Goal: Find specific page/section: Find specific page/section

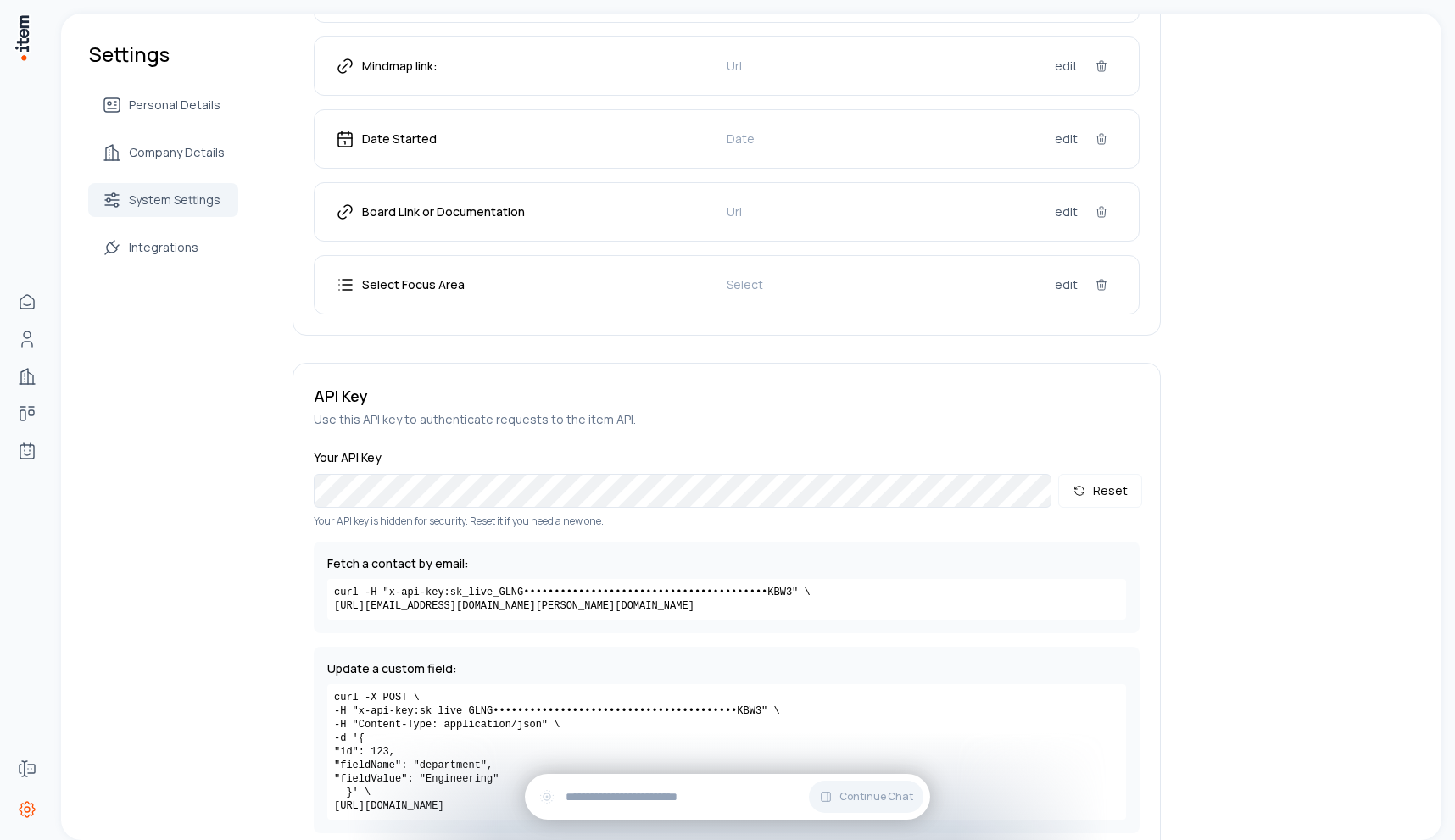
scroll to position [2329, 0]
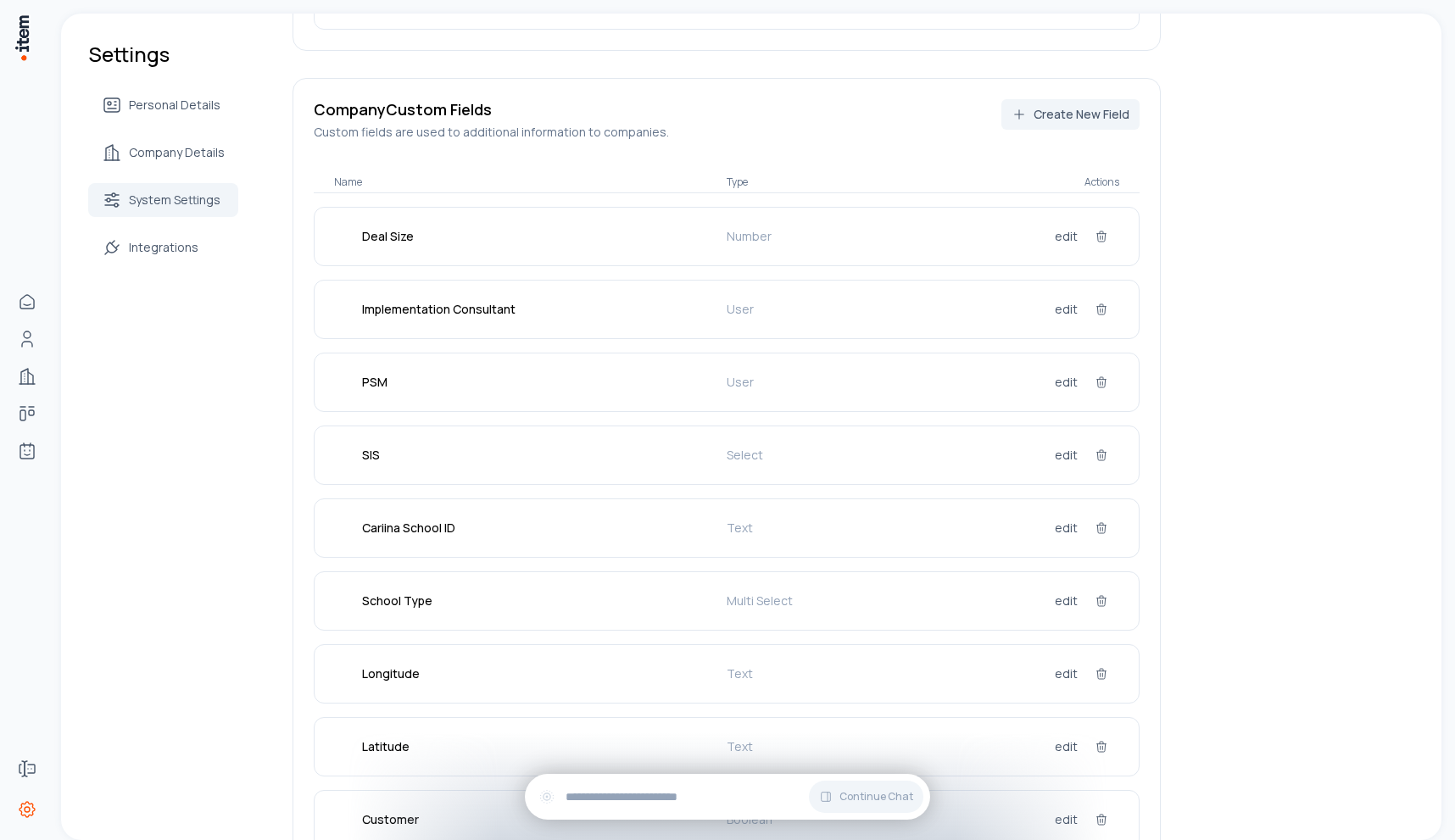
scroll to position [543, 0]
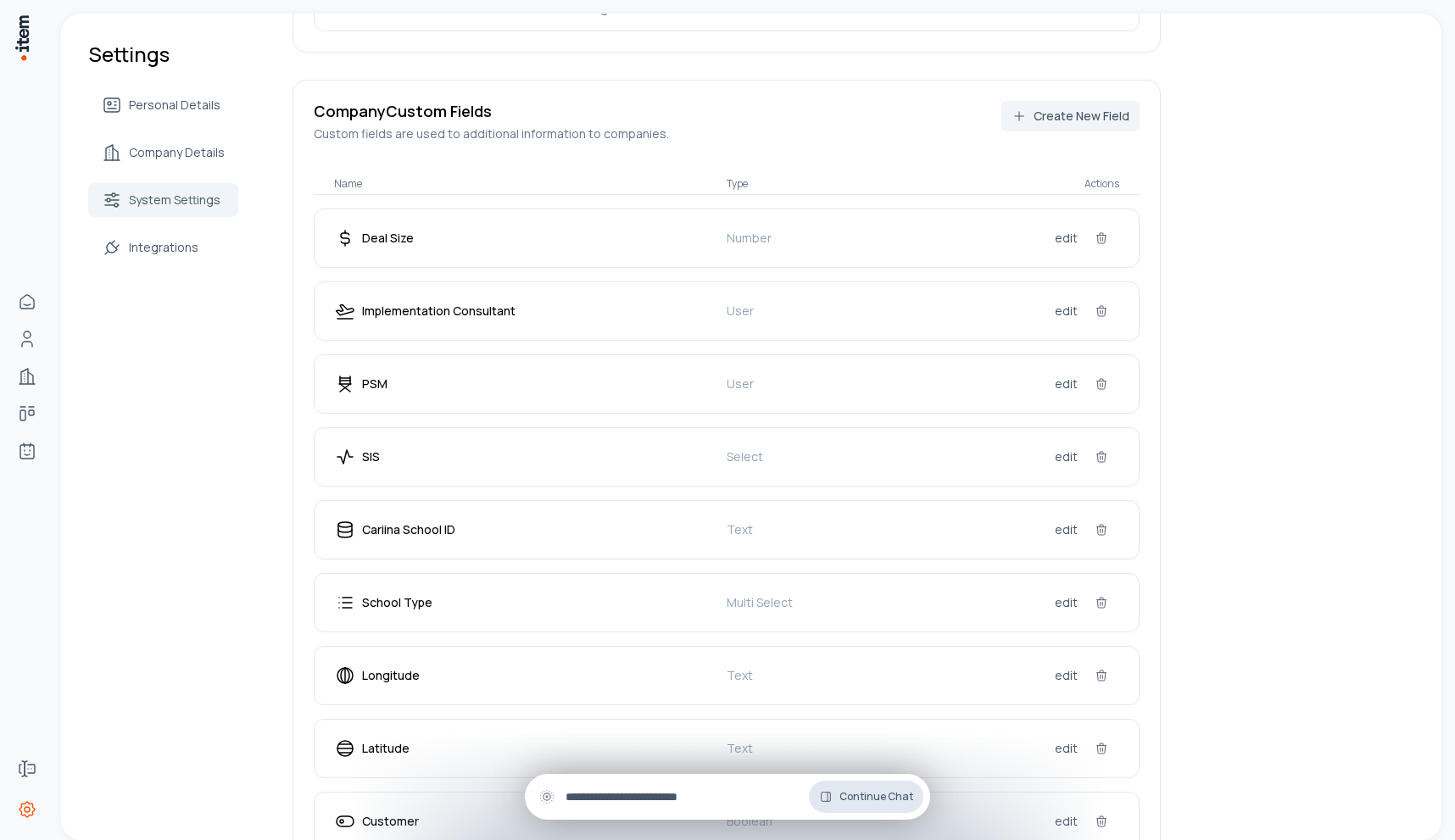
click at [871, 802] on span "Continue Chat" at bounding box center [876, 796] width 74 height 13
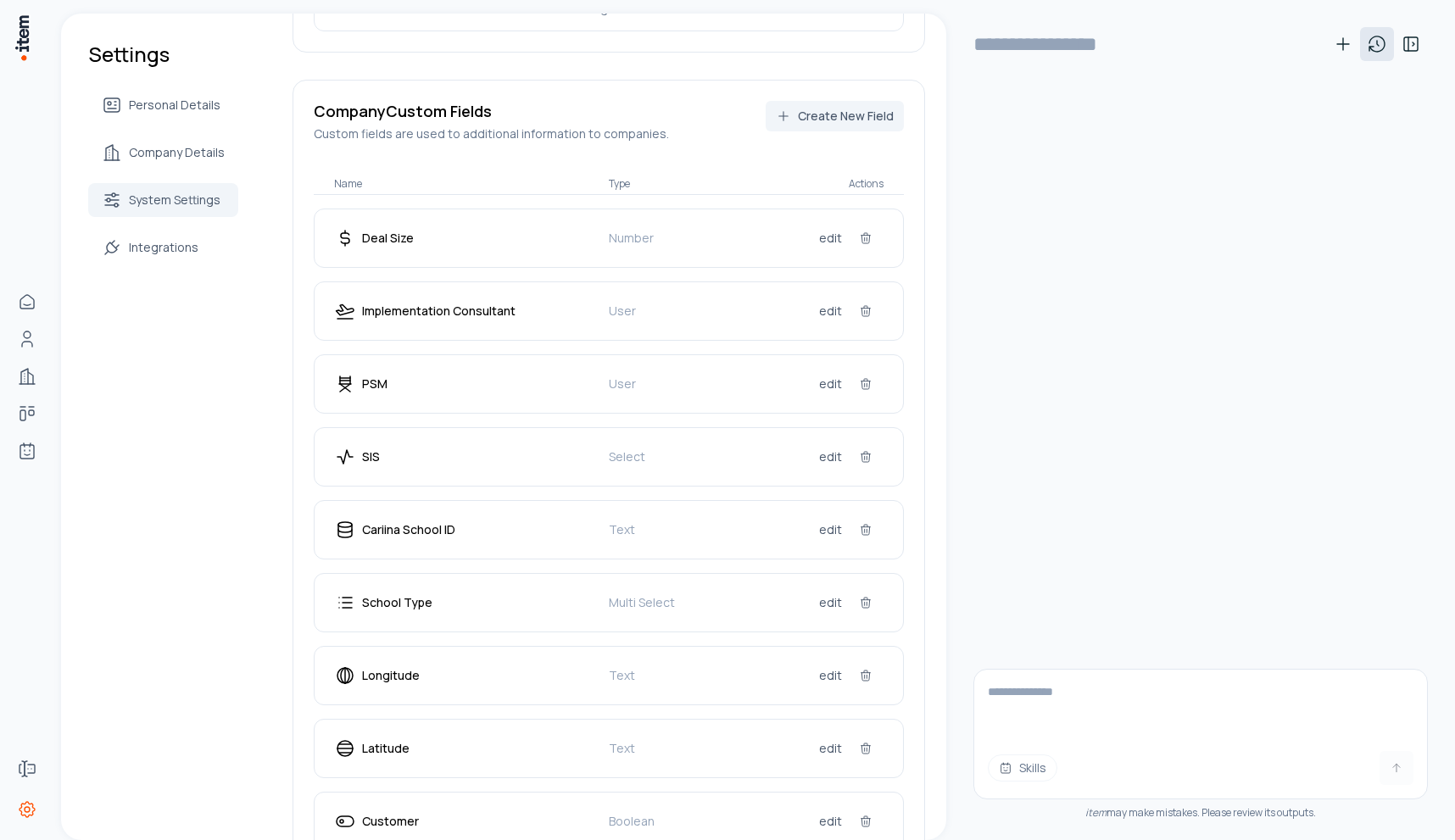
click at [1373, 48] on icon at bounding box center [1376, 44] width 20 height 20
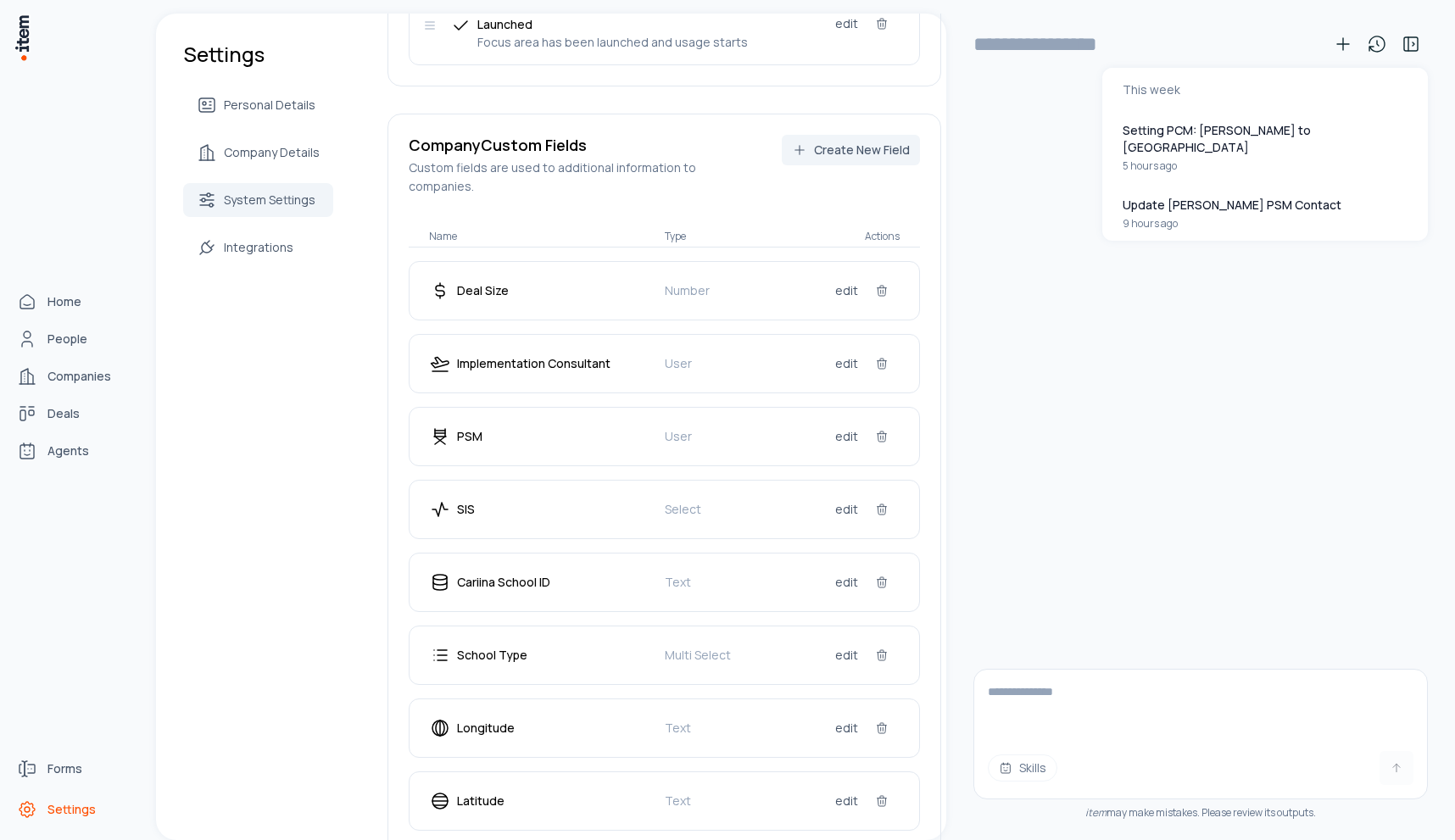
scroll to position [577, 0]
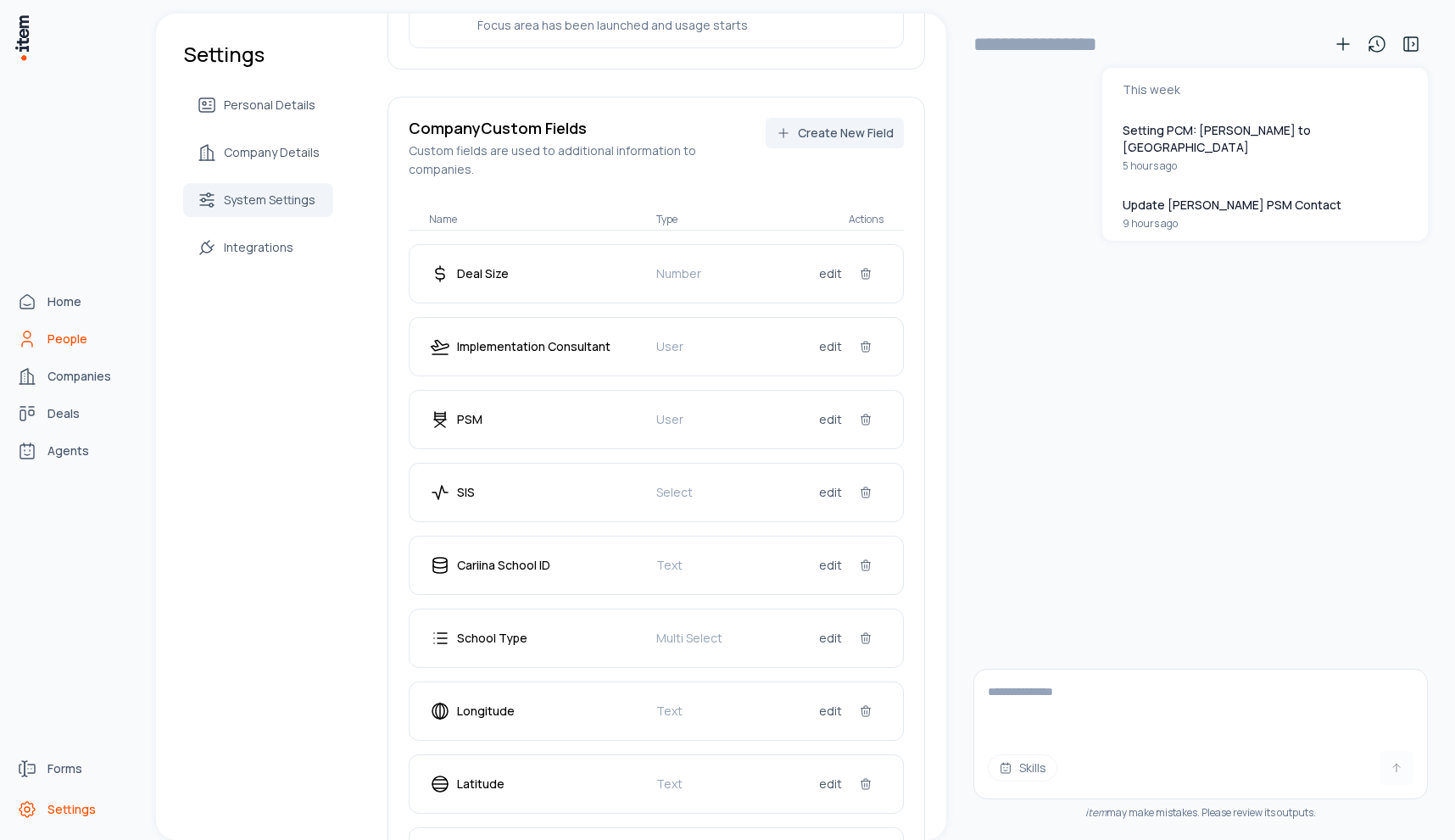
click at [60, 349] on link "People" at bounding box center [75, 339] width 129 height 34
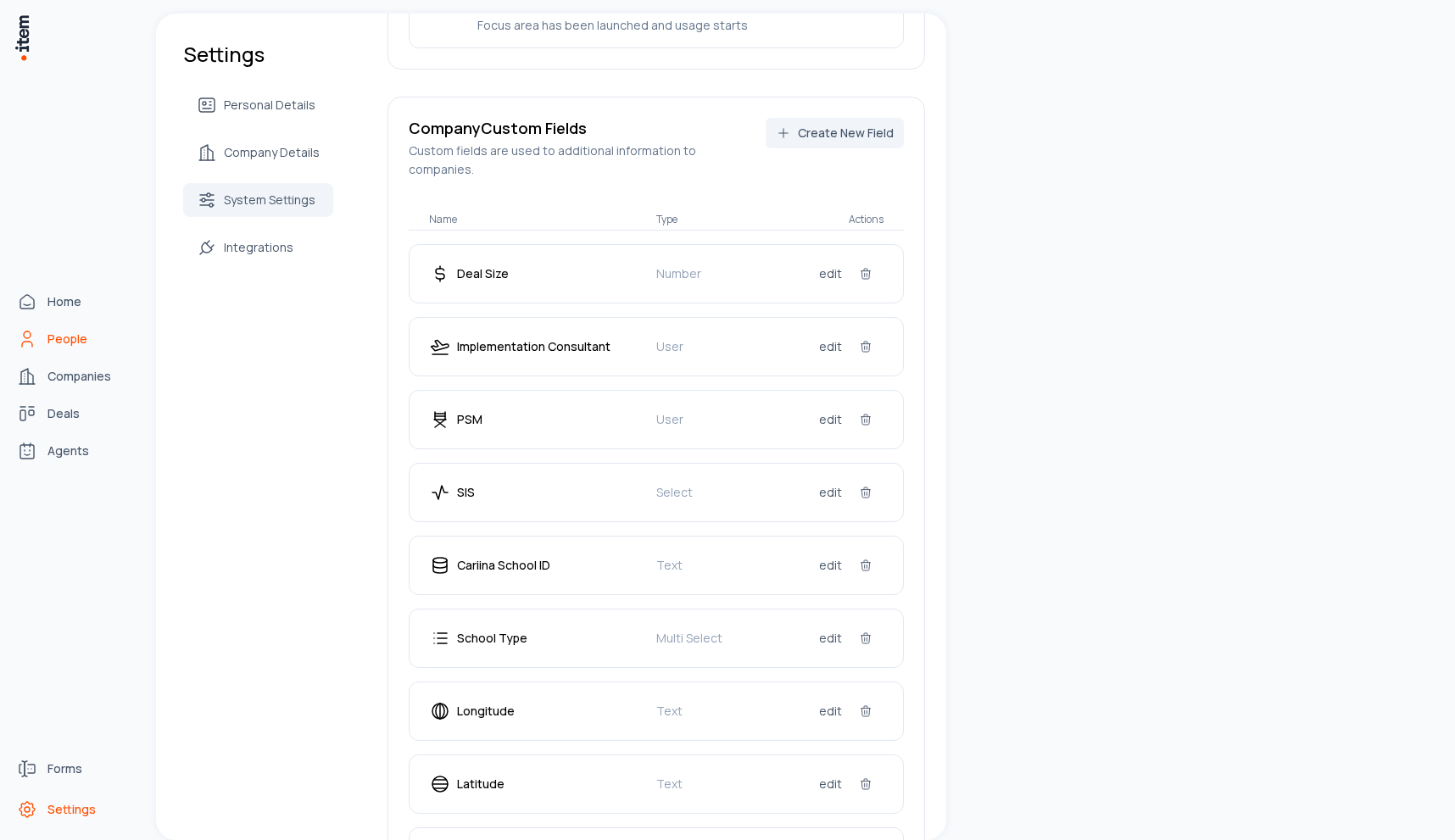
scroll to position [543, 0]
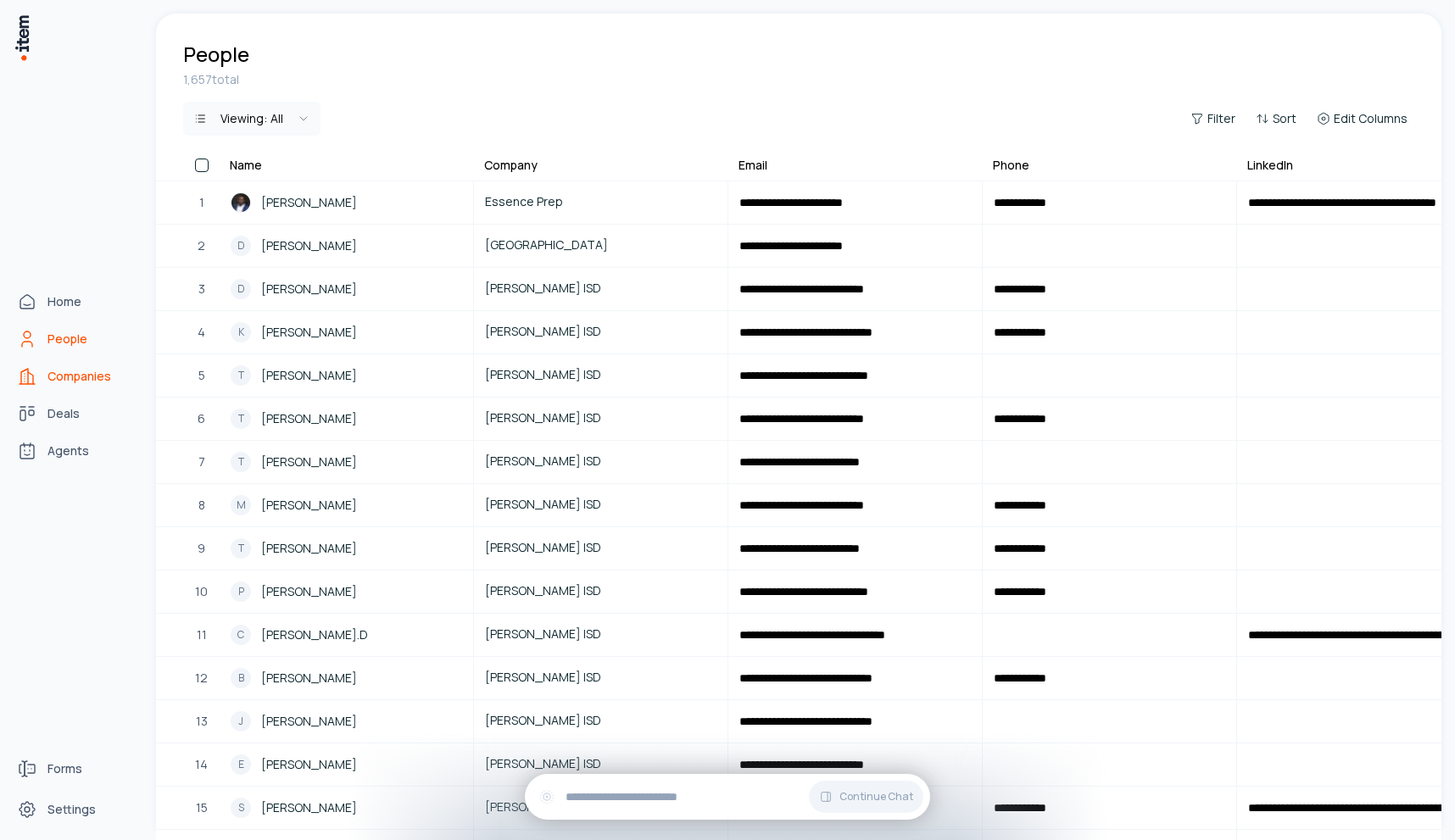
click at [60, 374] on span "Companies" at bounding box center [79, 376] width 64 height 17
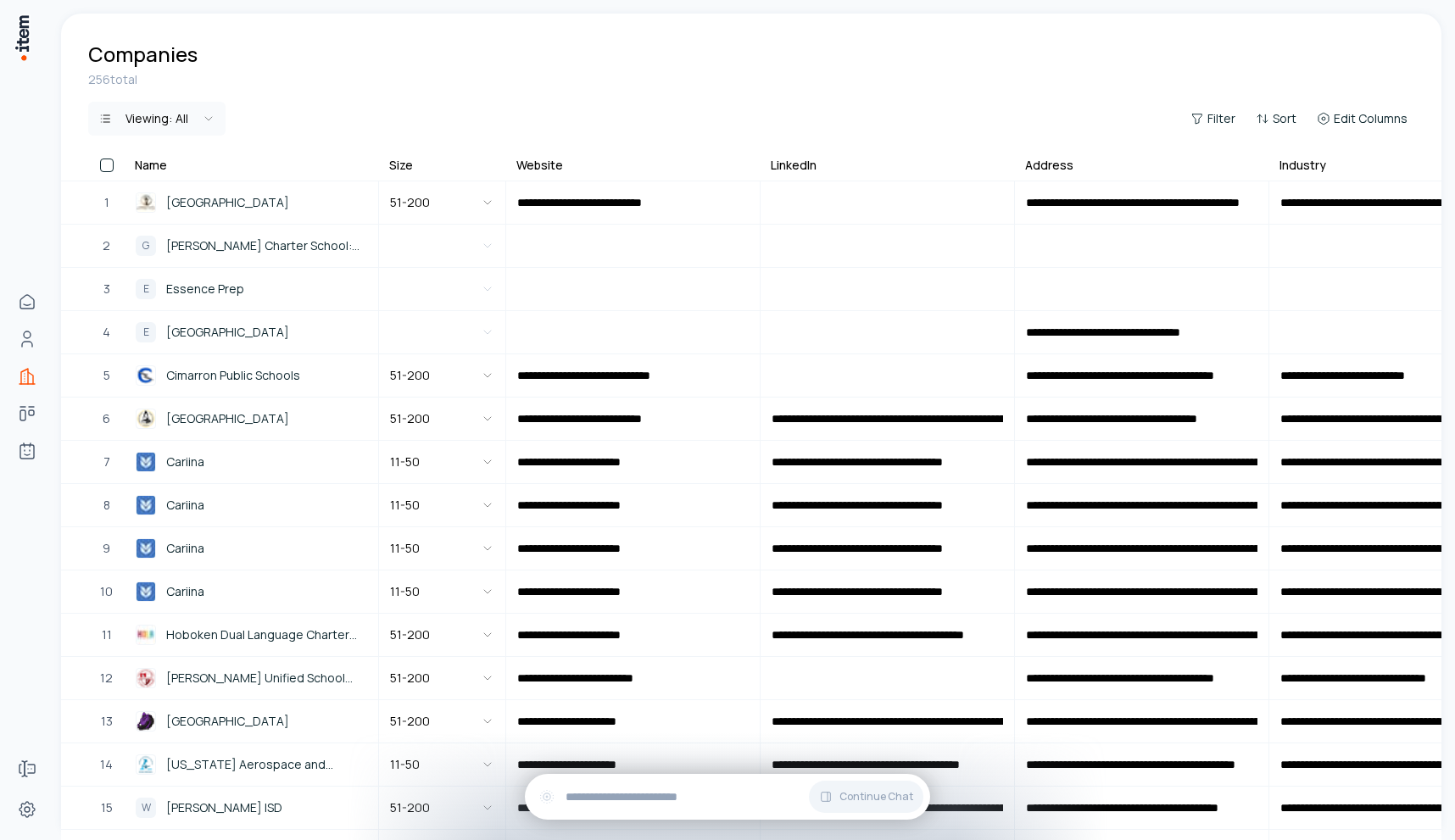
click at [1219, 136] on div "256 total Viewing: All Filter Sort Edit Columns" at bounding box center [750, 113] width 1380 height 84
click at [1212, 125] on span "Filter" at bounding box center [1221, 119] width 28 height 17
click at [880, 180] on div "Filters Clear All" at bounding box center [1006, 165] width 446 height 34
click at [862, 190] on button "Add filter" at bounding box center [1006, 197] width 446 height 30
click at [841, 186] on button "Name" at bounding box center [847, 196] width 127 height 27
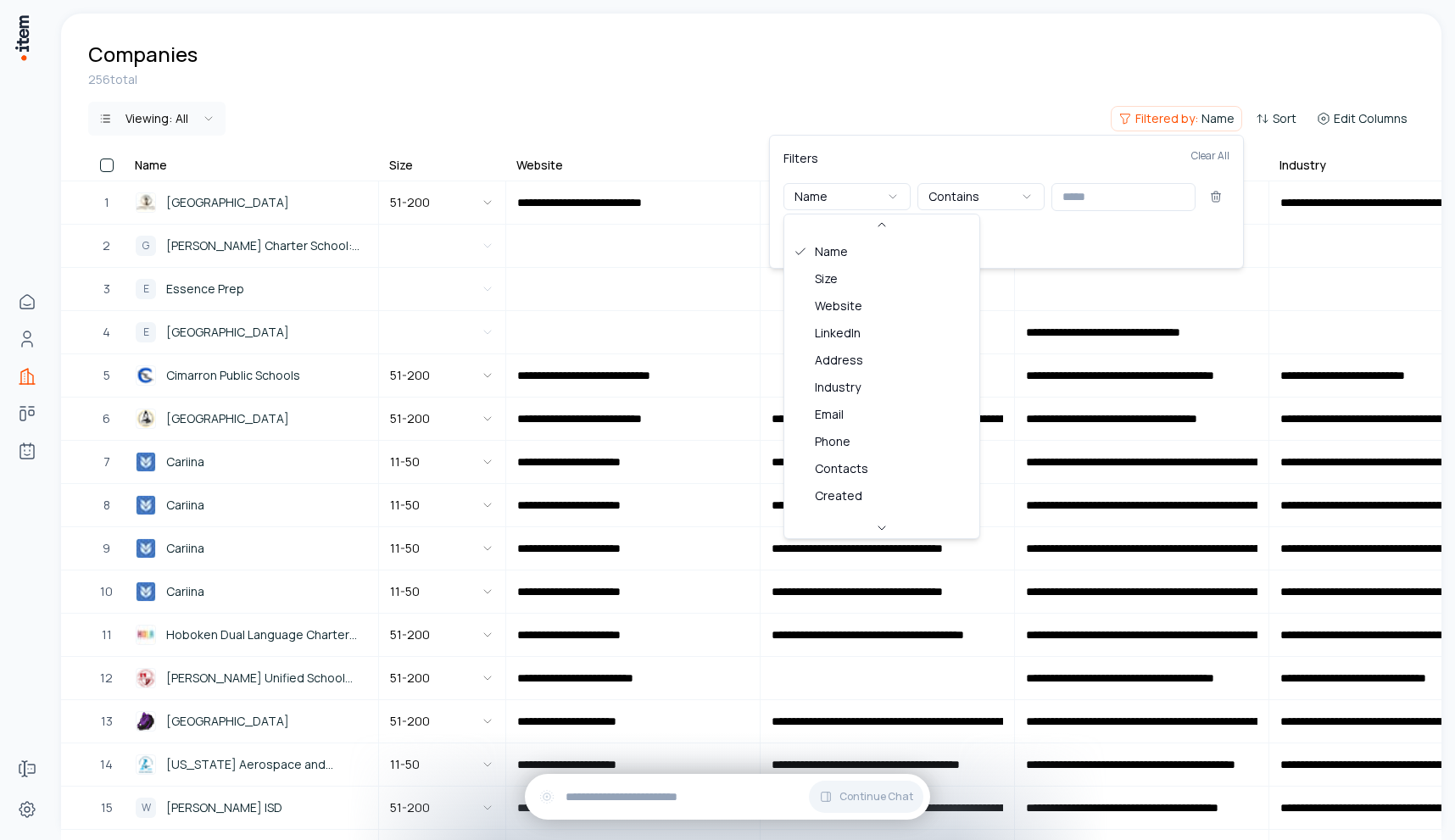
scroll to position [246, 0]
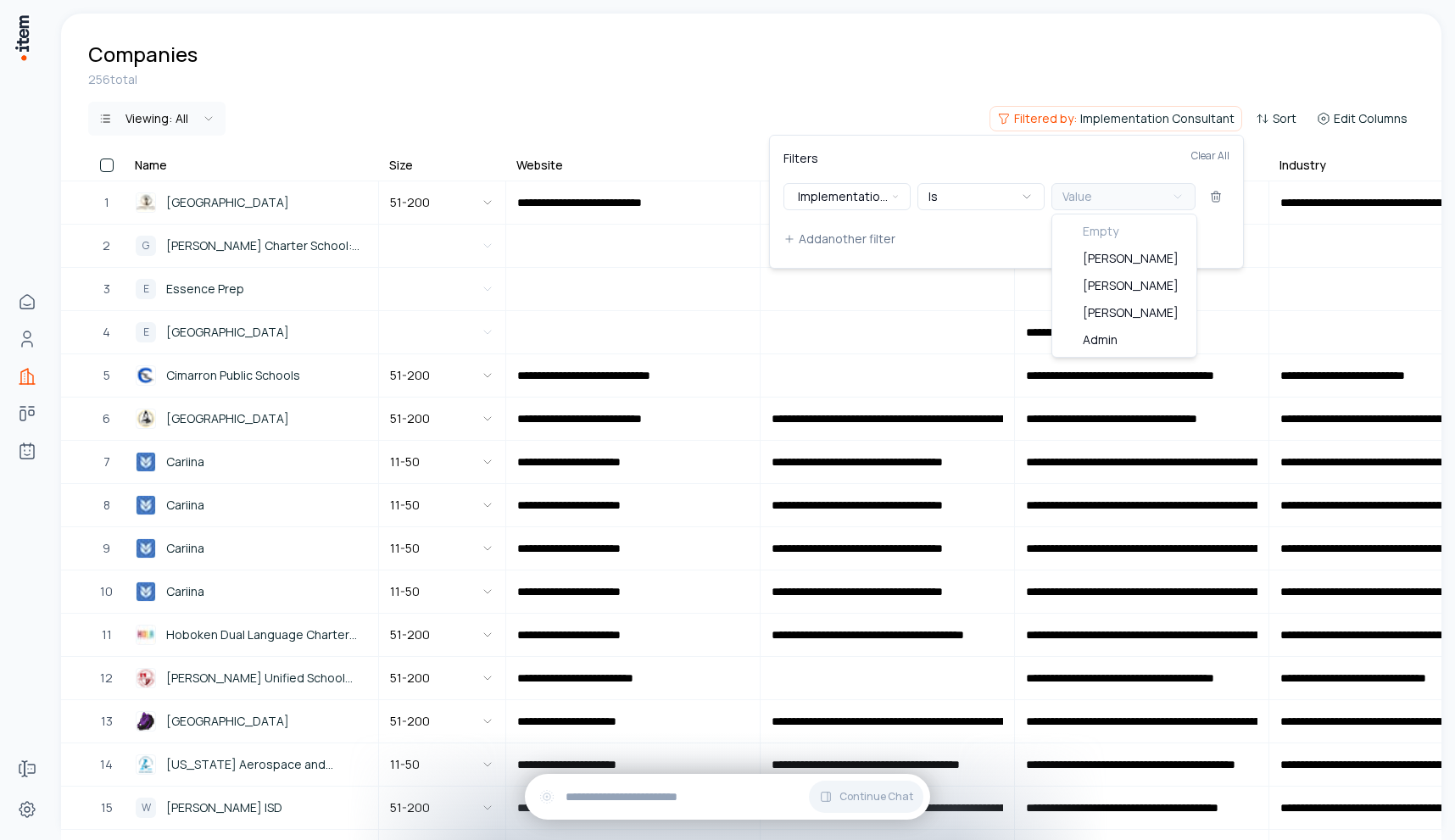
click at [1099, 202] on button "Value" at bounding box center [1123, 196] width 144 height 27
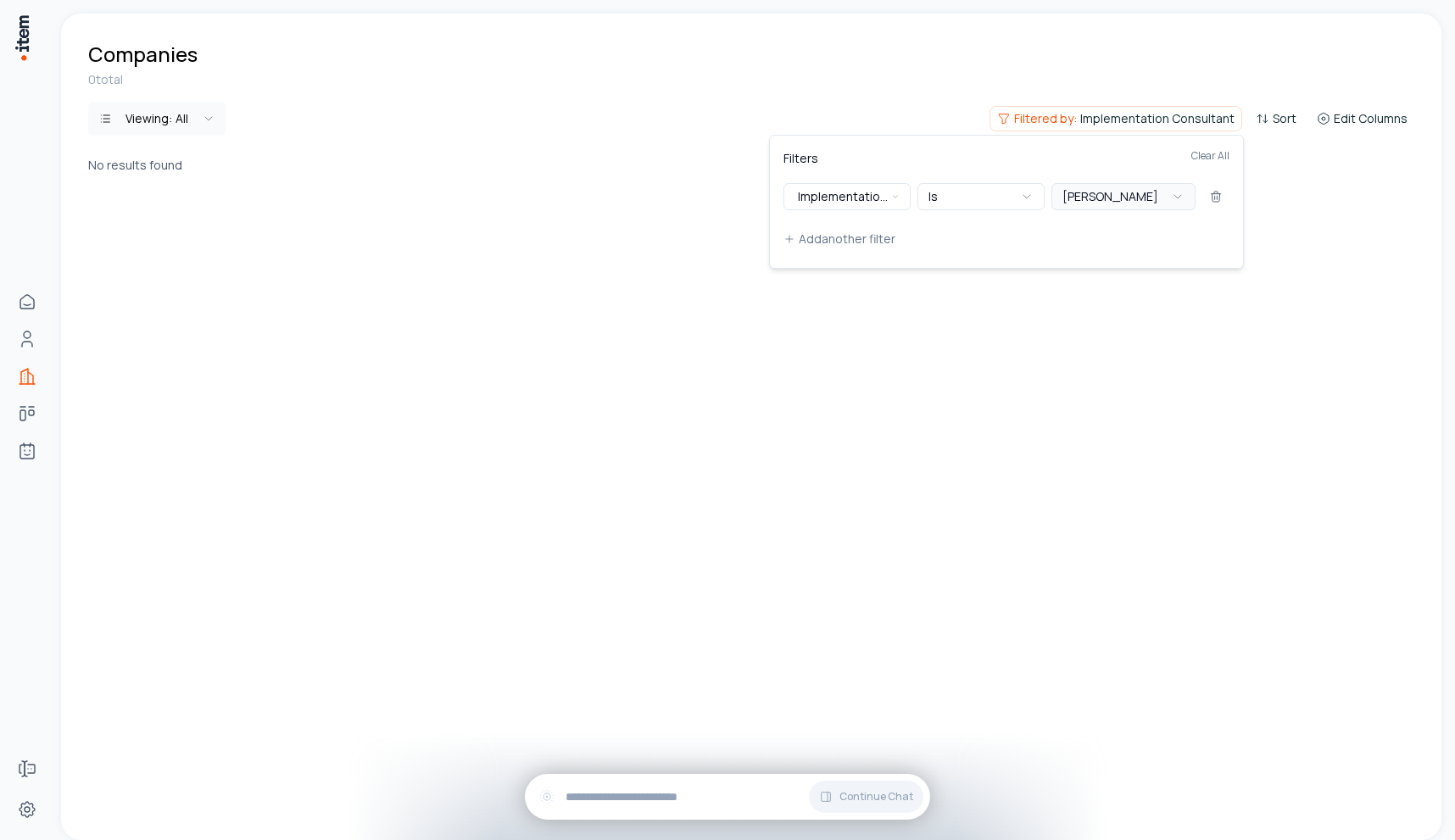
click at [1140, 200] on button "[PERSON_NAME]" at bounding box center [1123, 196] width 144 height 27
click at [1113, 200] on button "[PERSON_NAME]" at bounding box center [1123, 196] width 144 height 27
click at [1104, 204] on button "[PERSON_NAME]" at bounding box center [1123, 196] width 144 height 27
click at [1105, 195] on button "Admin" at bounding box center [1123, 196] width 144 height 27
click at [1215, 192] on icon at bounding box center [1216, 192] width 4 height 3
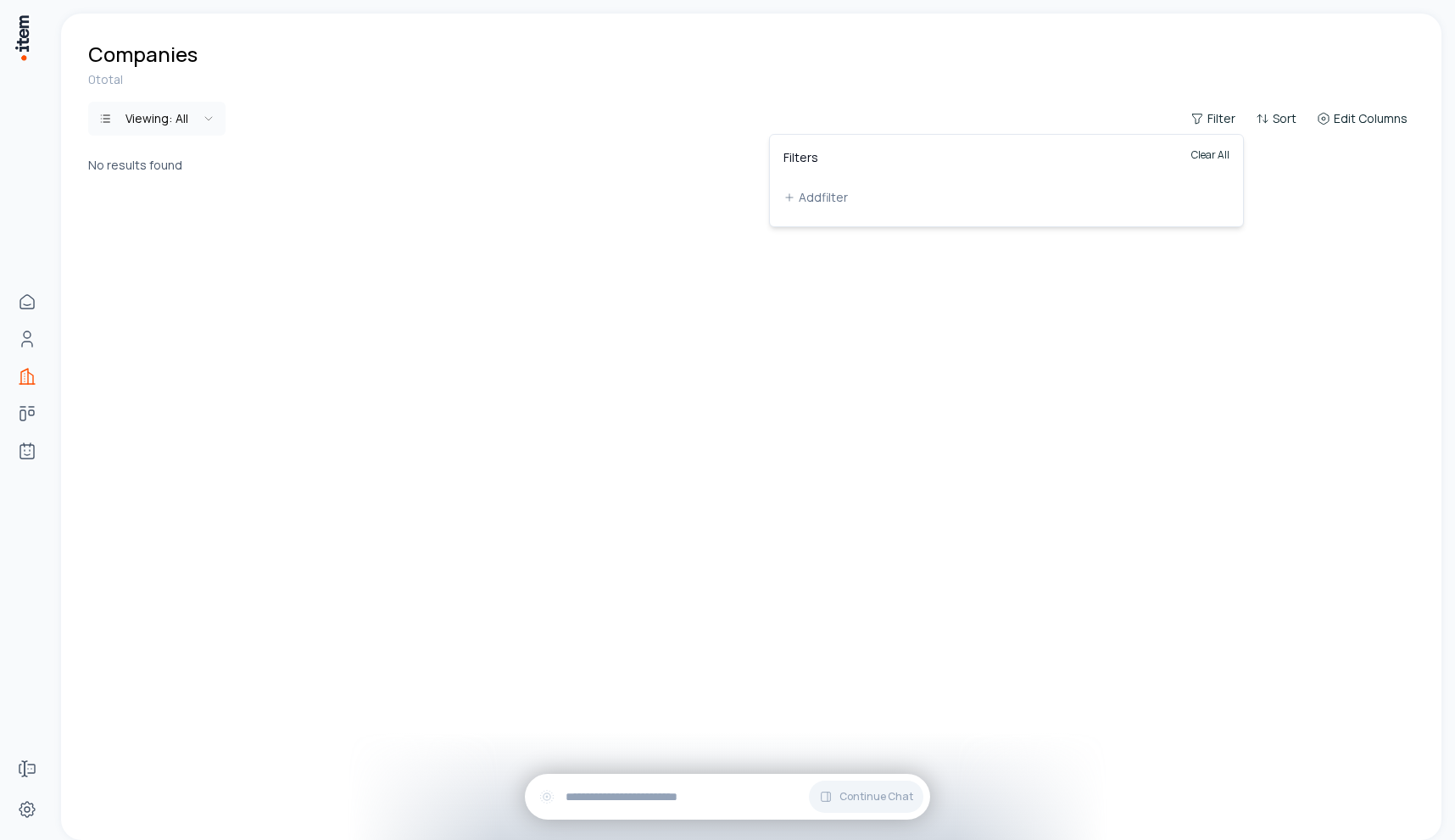
click at [1208, 158] on button "Clear All" at bounding box center [1210, 165] width 38 height 34
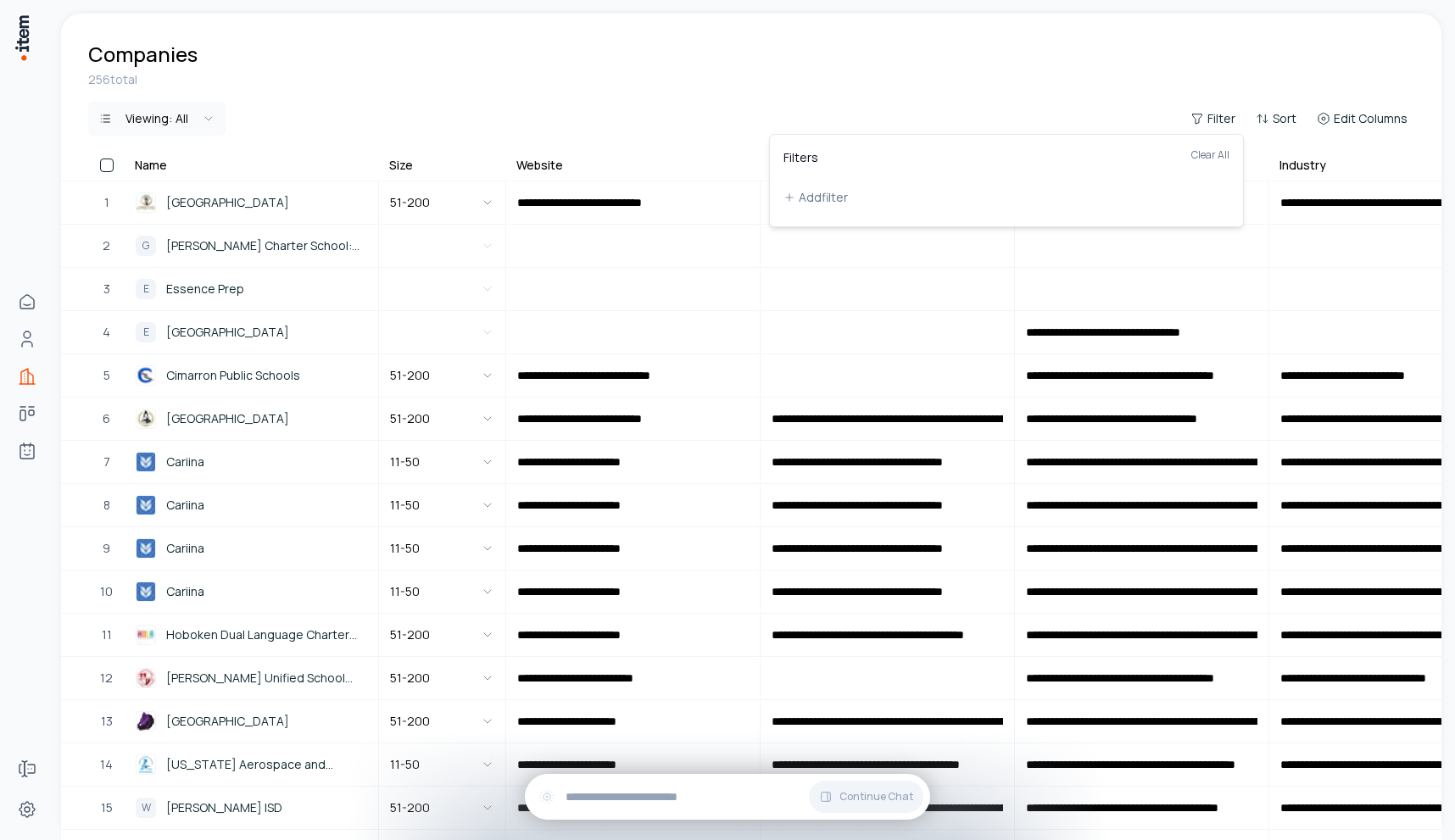
click at [1038, 55] on html "**********" at bounding box center [728, 420] width 1455 height 840
click at [1197, 115] on icon "button" at bounding box center [1197, 119] width 13 height 13
click at [811, 195] on button "Add filter" at bounding box center [1006, 197] width 446 height 30
click at [838, 186] on button "Name" at bounding box center [847, 194] width 127 height 27
click at [844, 196] on button "PSM" at bounding box center [847, 196] width 127 height 27
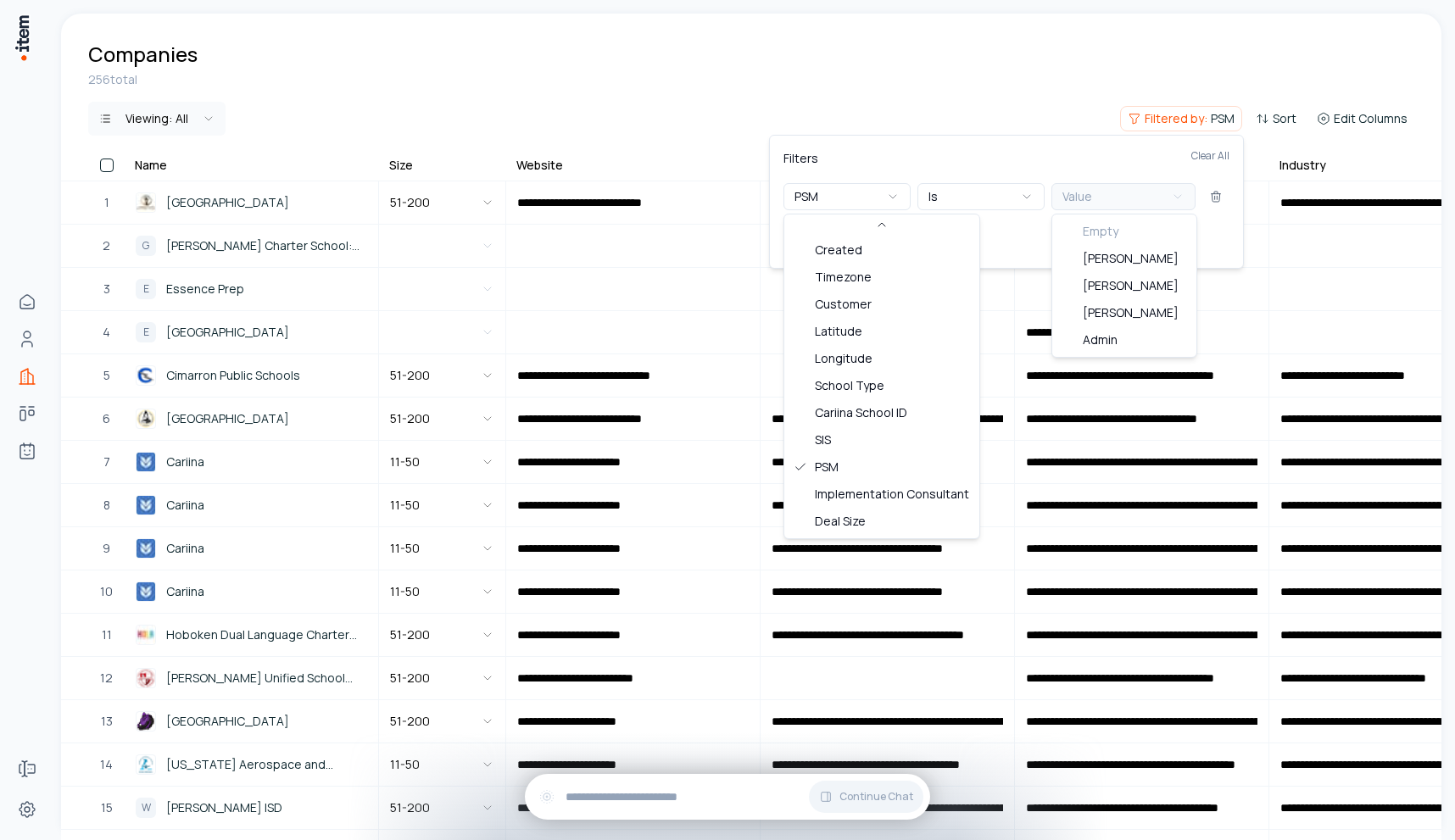
click at [1107, 207] on button "Value" at bounding box center [1123, 196] width 144 height 27
click at [993, 207] on button "Is" at bounding box center [981, 196] width 127 height 27
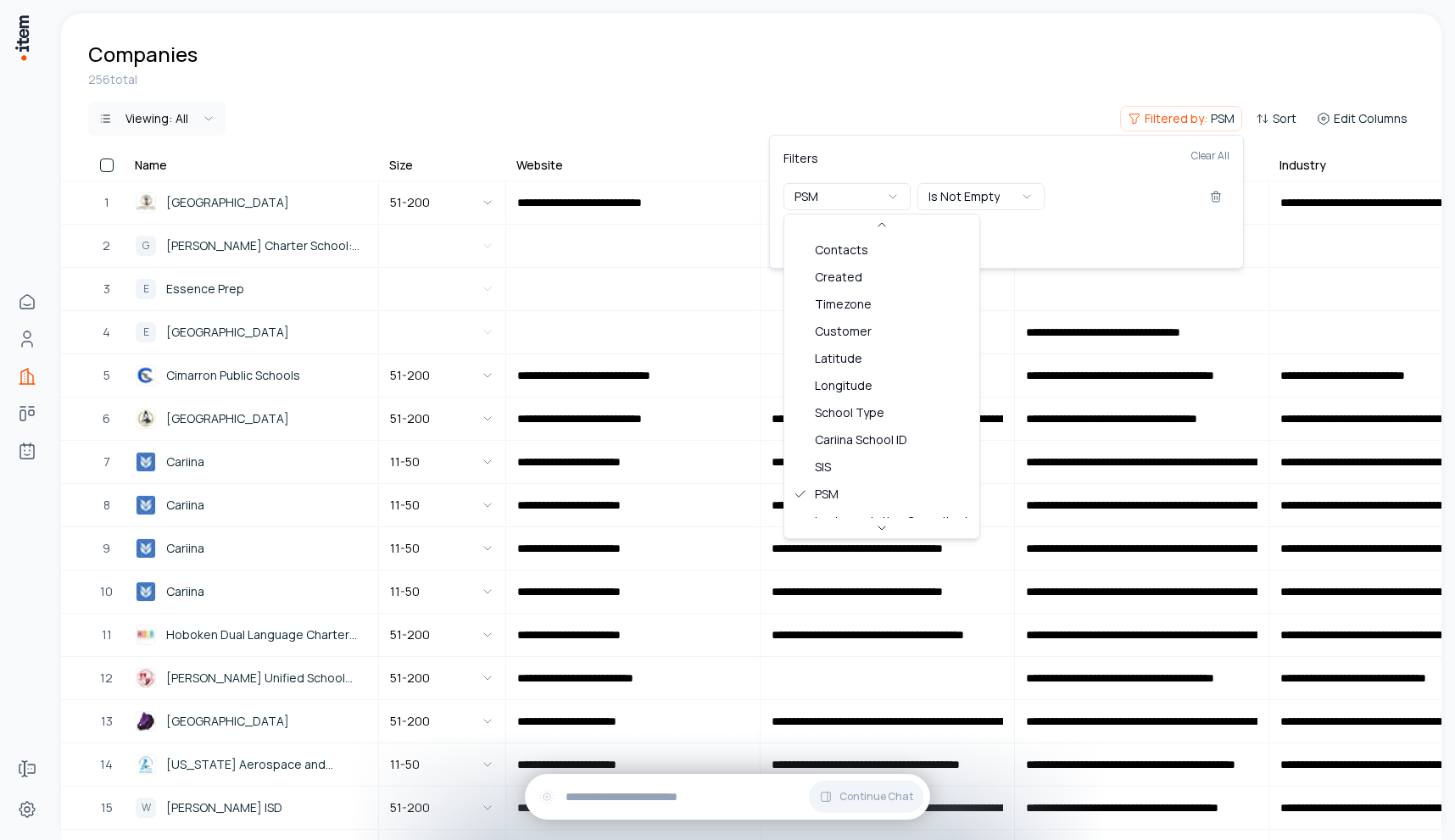
click at [964, 155] on div "Filters Clear All" at bounding box center [1006, 166] width 446 height 34
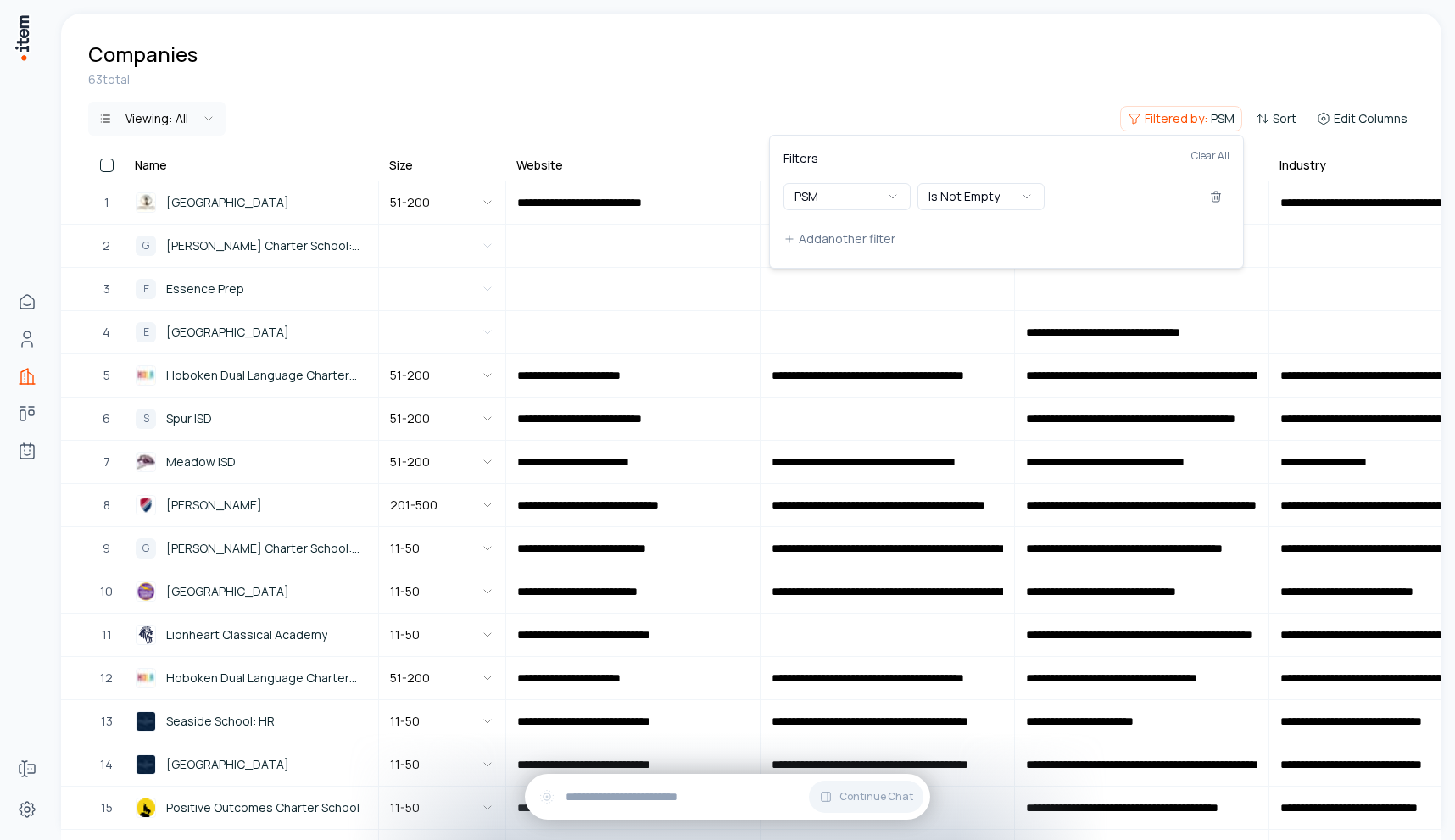
click at [523, 71] on html "**********" at bounding box center [728, 420] width 1455 height 840
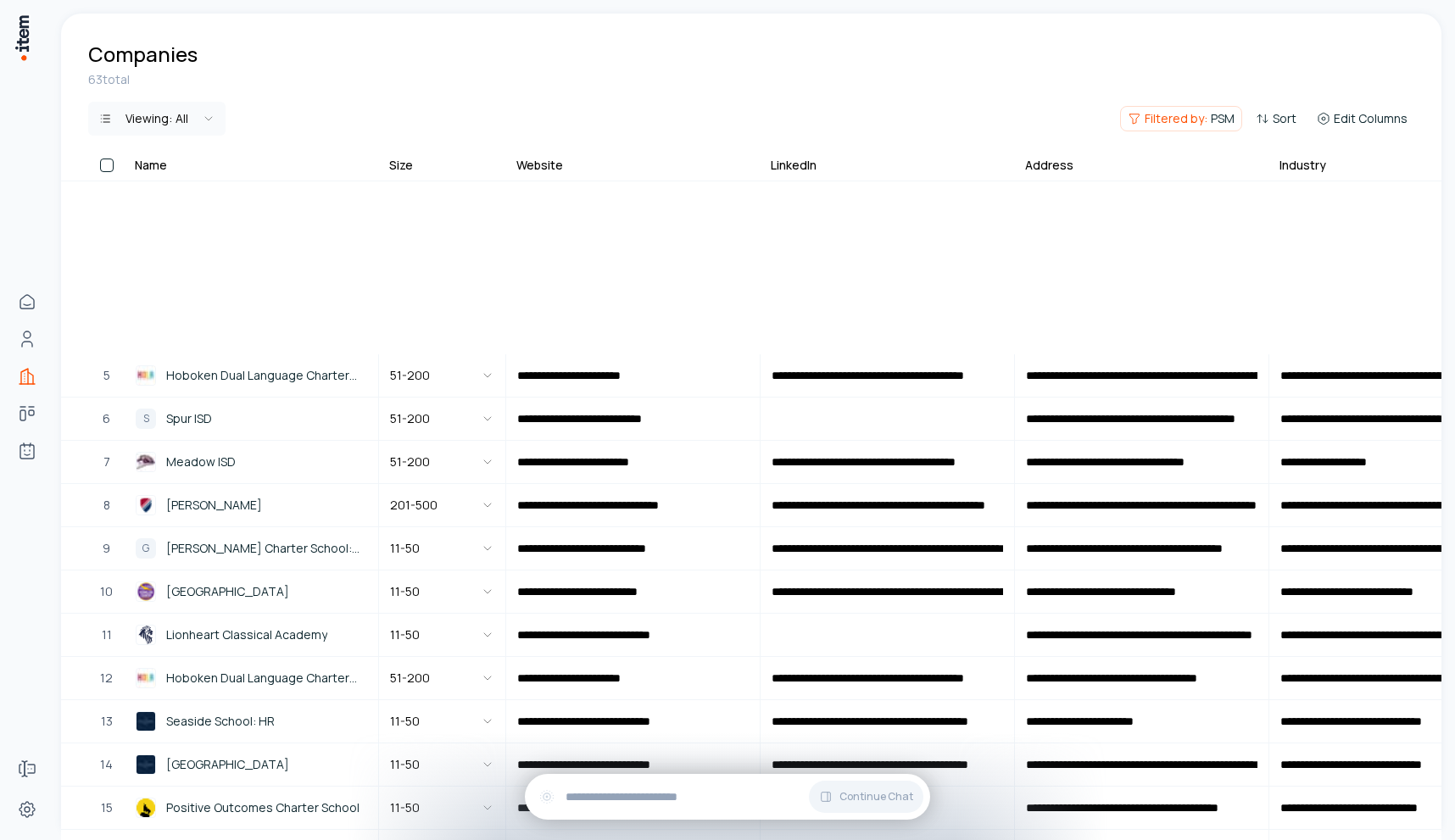
scroll to position [827, 0]
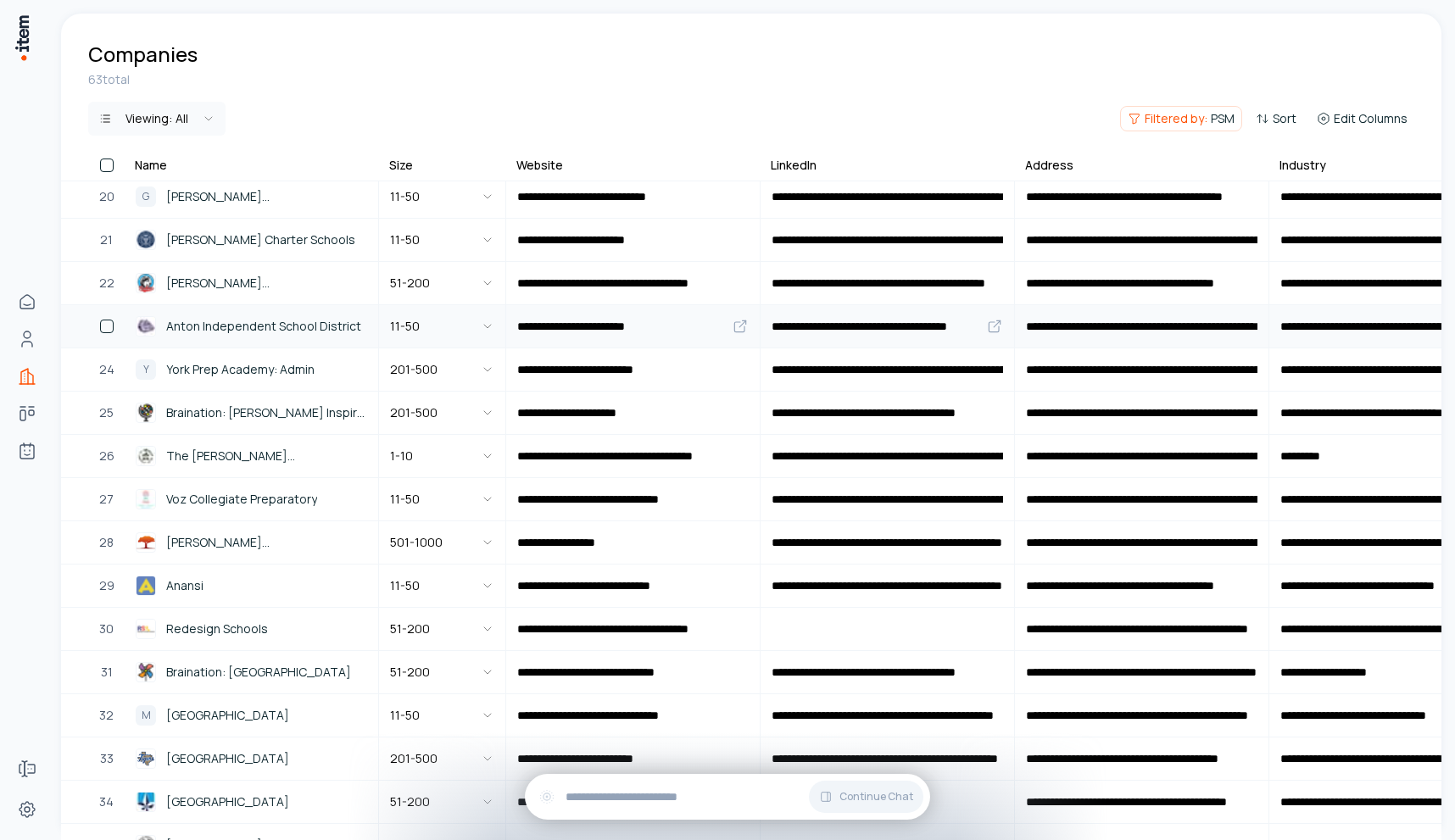
click at [230, 327] on span "Anton Independent School District" at bounding box center [264, 326] width 195 height 19
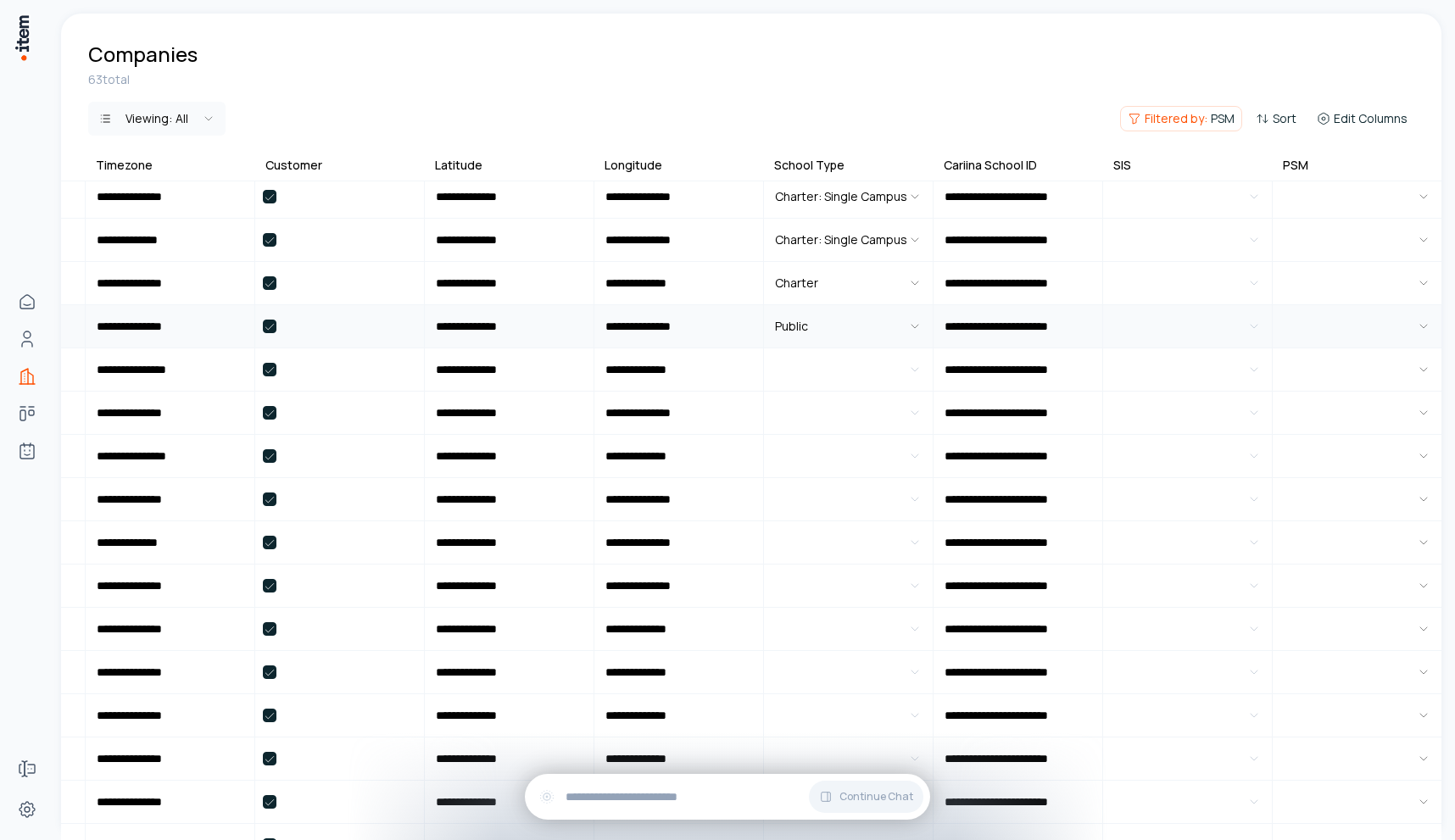
scroll to position [827, 2330]
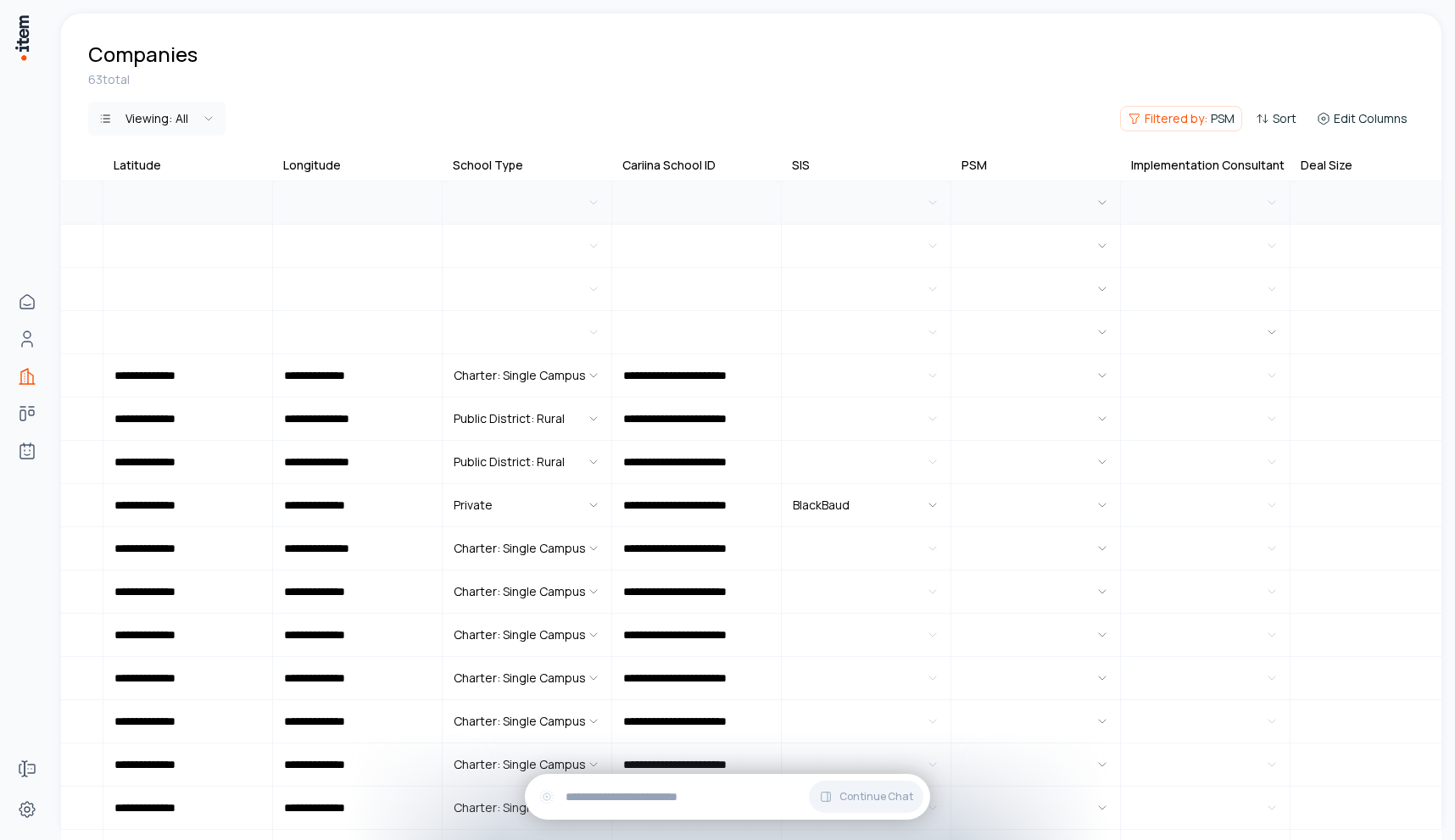
scroll to position [0, 2330]
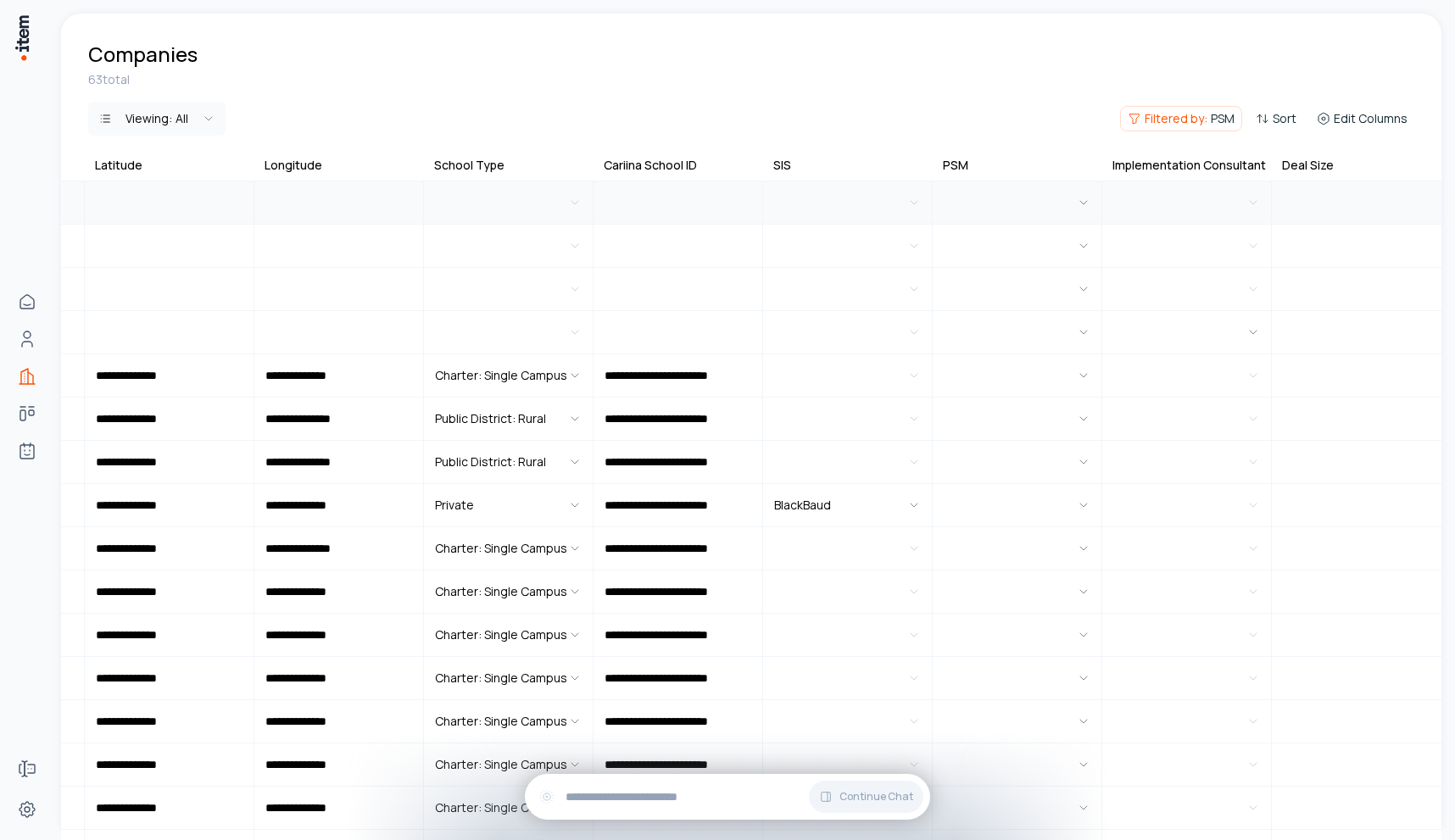
click at [984, 188] on html "**********" at bounding box center [728, 420] width 1455 height 840
click at [982, 143] on html "**********" at bounding box center [728, 420] width 1455 height 840
